Goal: Information Seeking & Learning: Learn about a topic

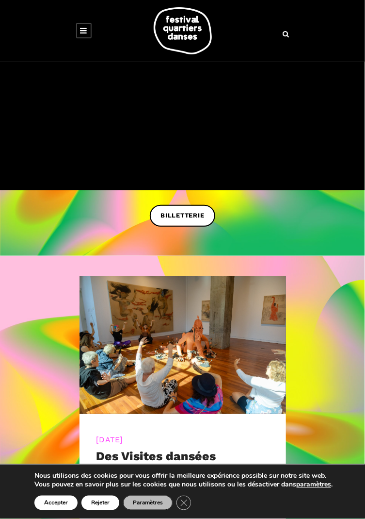
click at [86, 29] on icon at bounding box center [84, 31] width 7 height 8
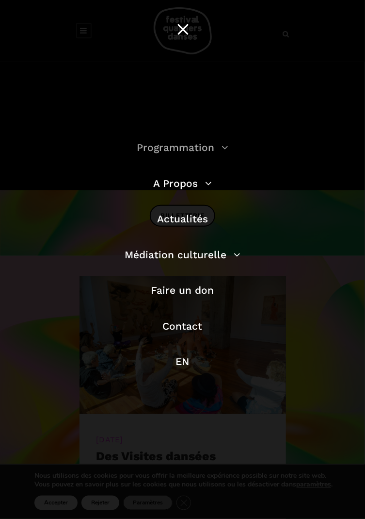
click at [148, 147] on link "Programmation" at bounding box center [183, 147] width 92 height 12
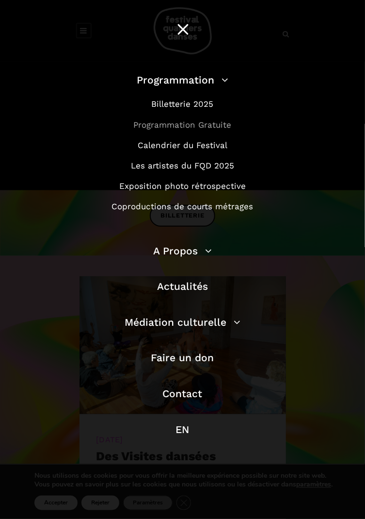
click at [145, 126] on link "Programmation Gratuite" at bounding box center [182, 125] width 98 height 10
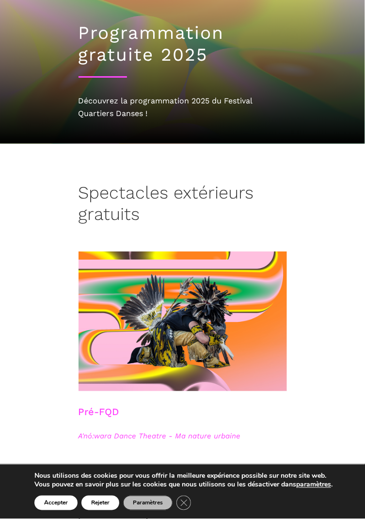
scroll to position [70, 0]
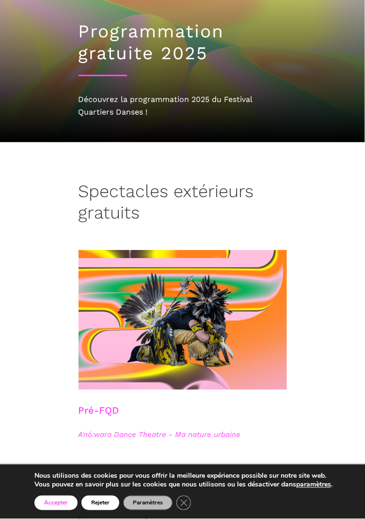
click at [54, 510] on button "Accepter" at bounding box center [55, 502] width 43 height 15
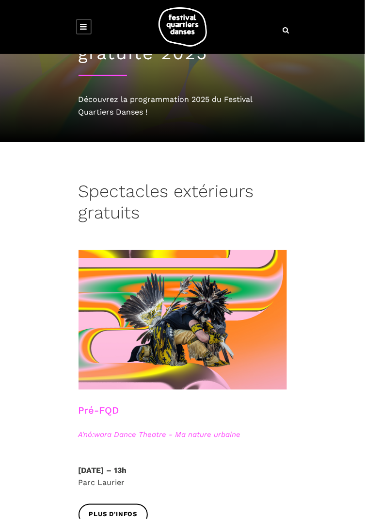
scroll to position [80, 0]
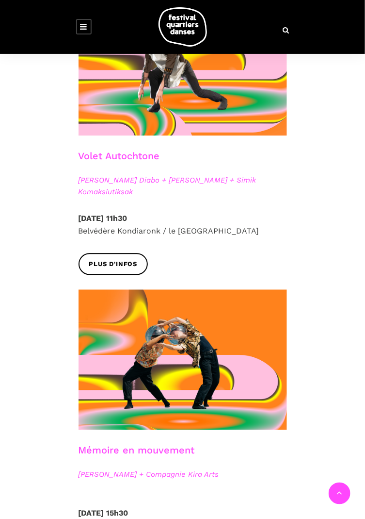
scroll to position [1194, 0]
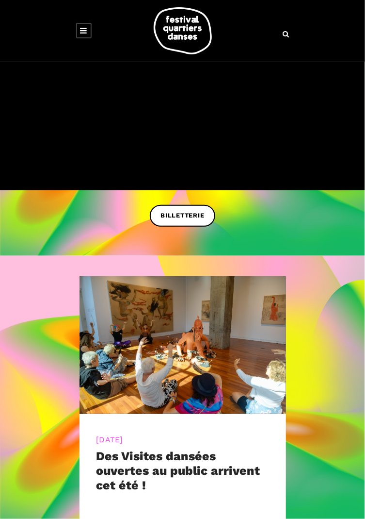
click at [85, 30] on icon at bounding box center [84, 31] width 7 height 8
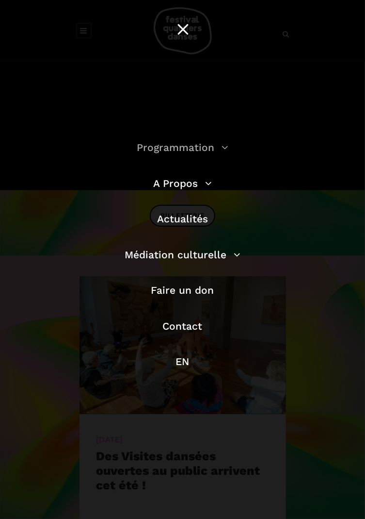
click at [140, 147] on link "Programmation" at bounding box center [183, 147] width 92 height 12
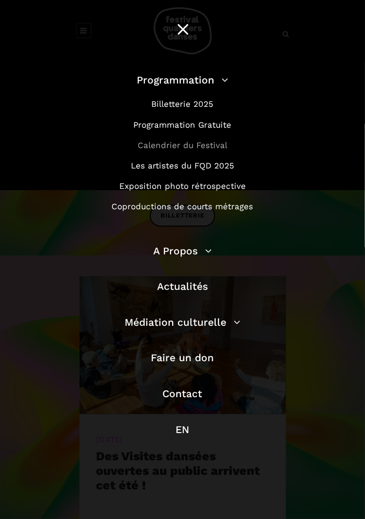
click at [147, 147] on link "Calendrier du Festival" at bounding box center [183, 145] width 90 height 10
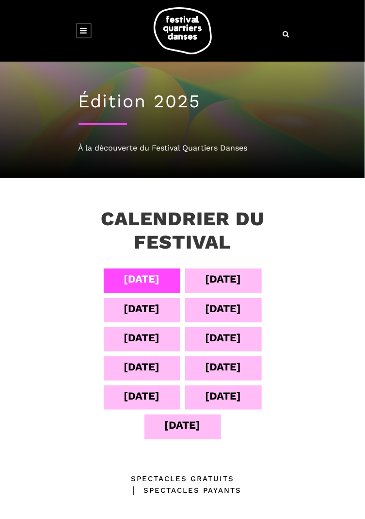
click at [124, 311] on div "06 sept" at bounding box center [142, 308] width 36 height 17
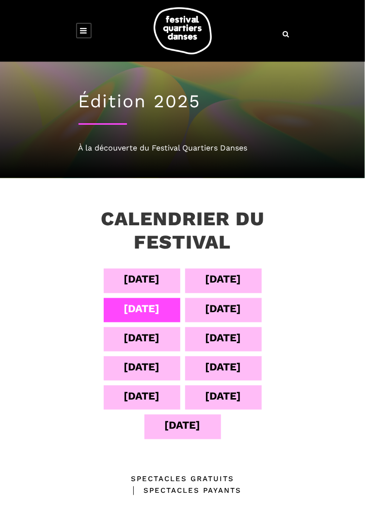
click at [203, 311] on div "07 sept" at bounding box center [223, 310] width 77 height 24
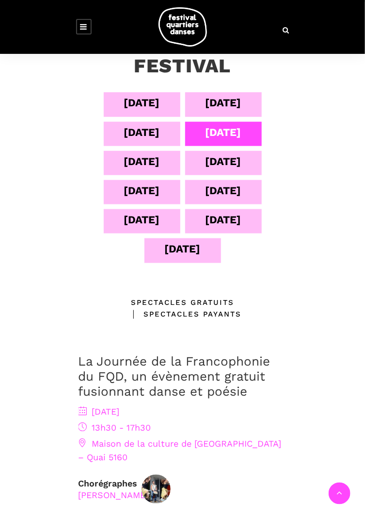
scroll to position [178, 0]
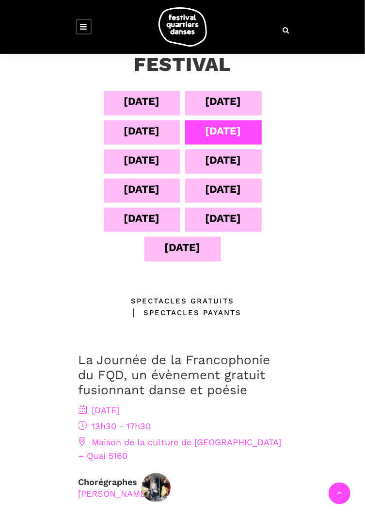
click at [147, 476] on img at bounding box center [156, 487] width 29 height 29
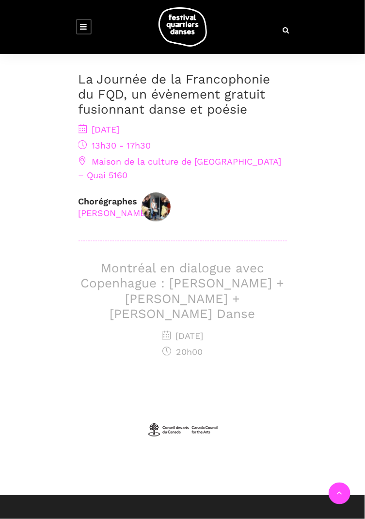
scroll to position [465, 0]
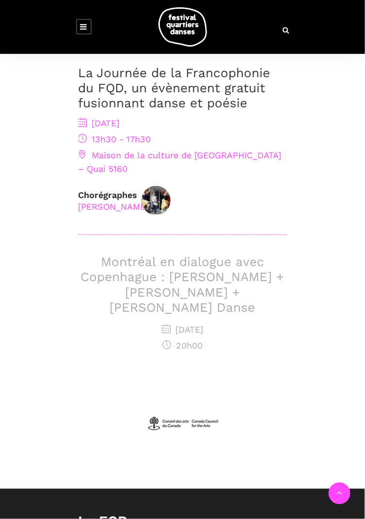
click at [127, 260] on h3 "Montréal en dialogue avec Copenhague : Charles-Alexis Desgagnés + Lene Boel + S…" at bounding box center [183, 284] width 209 height 61
click at [33, 278] on div "Calendrier du festival 04 sept 05 sept 06 sept 07 sept 08 sept 09 sept 10 sept …" at bounding box center [182, 100] width 365 height 775
click at [155, 323] on span "7 septembre 2025" at bounding box center [183, 330] width 209 height 14
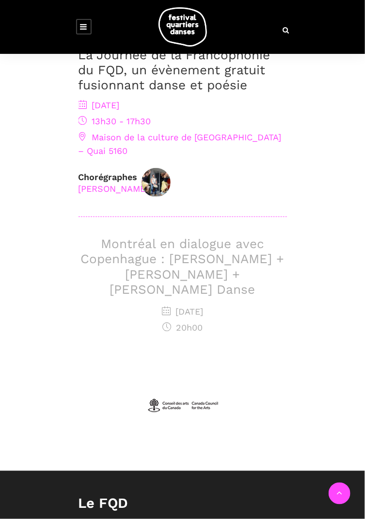
scroll to position [486, 0]
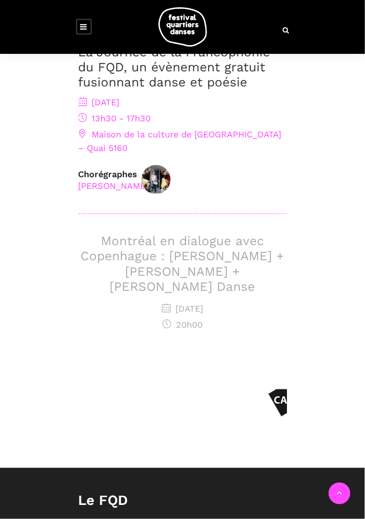
click at [45, 276] on div "Calendrier du festival 04 sept 05 sept 06 sept 07 sept 08 sept 09 sept 10 sept …" at bounding box center [182, 79] width 365 height 775
click at [113, 233] on h3 "Montréal en dialogue avec Copenhague : Charles-Alexis Desgagnés + Lene Boel + S…" at bounding box center [183, 263] width 209 height 61
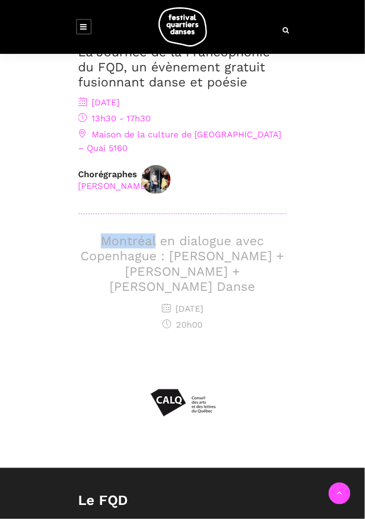
click at [37, 218] on div "Calendrier du festival 04 sept 05 sept 06 sept 07 sept 08 sept 09 sept 10 sept …" at bounding box center [182, 79] width 365 height 775
click at [87, 26] on link at bounding box center [84, 27] width 16 height 16
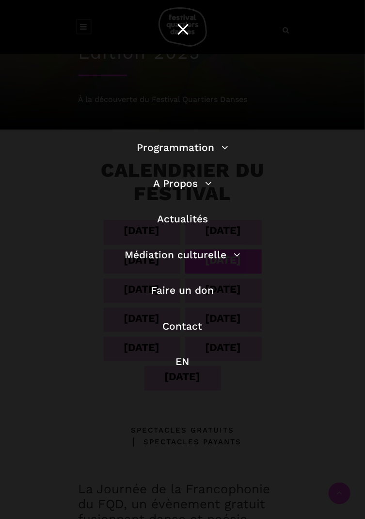
scroll to position [0, 0]
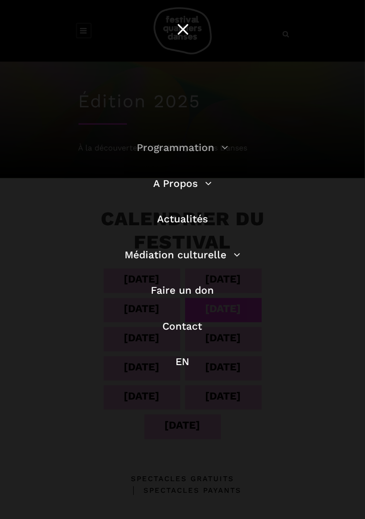
click at [149, 151] on link "Programmation" at bounding box center [183, 147] width 92 height 12
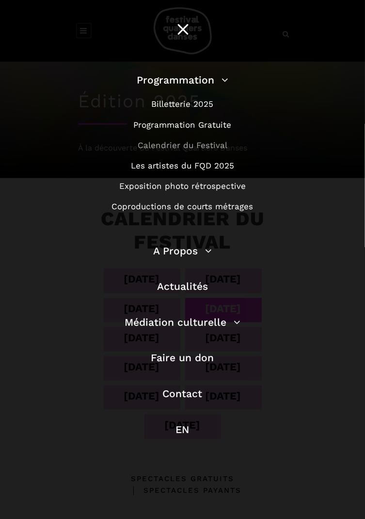
click at [147, 148] on link "Calendrier du Festival" at bounding box center [183, 145] width 90 height 10
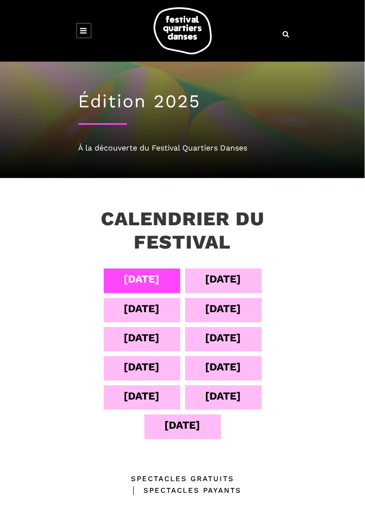
click at [208, 310] on div "[DATE]" at bounding box center [224, 308] width 36 height 17
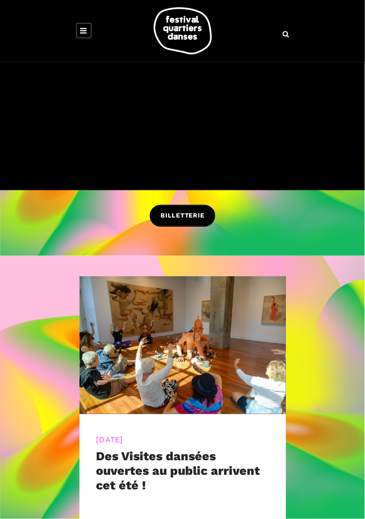
click at [164, 215] on span "BILLETTERIE" at bounding box center [183, 216] width 44 height 10
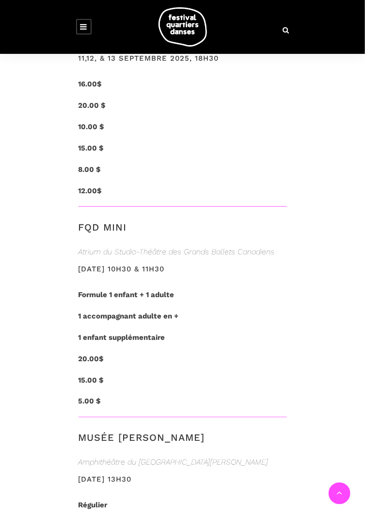
scroll to position [6268, 0]
